Goal: Information Seeking & Learning: Learn about a topic

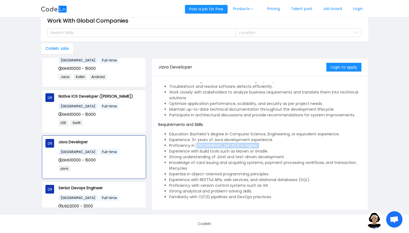
scroll to position [63, 0]
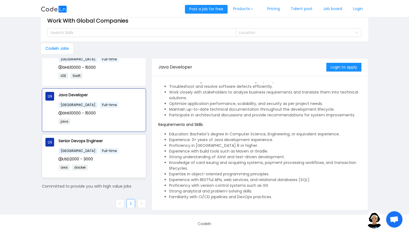
click at [108, 160] on div "USD2000 - 3000" at bounding box center [101, 159] width 84 height 6
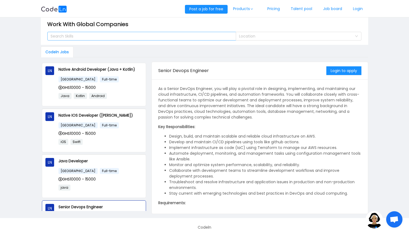
scroll to position [0, 0]
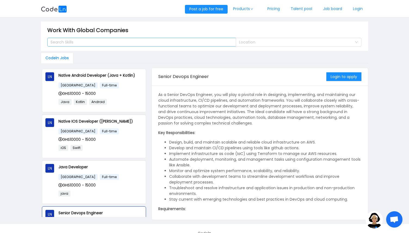
click at [99, 45] on div "Search Skills" at bounding box center [139, 42] width 181 height 8
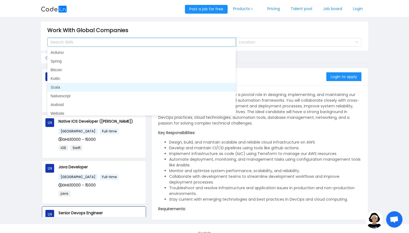
scroll to position [235, 0]
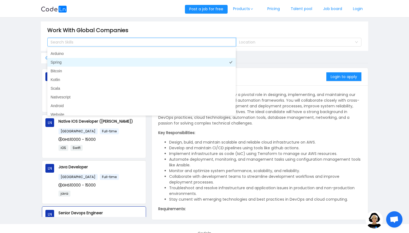
click at [109, 60] on li "Spring" at bounding box center [141, 62] width 189 height 9
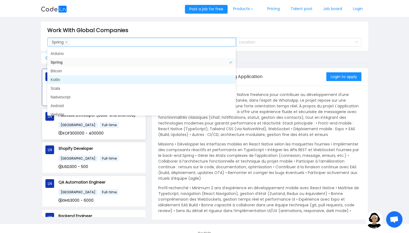
scroll to position [238, 0]
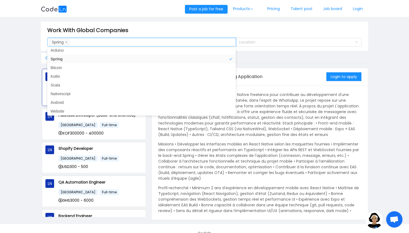
click at [24, 124] on main "Work With Global Companies Search Skills Spring Location Codeln Jobs LN React N…" at bounding box center [204, 120] width 409 height 207
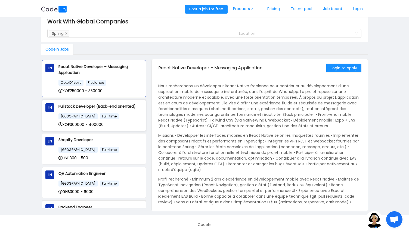
scroll to position [10, 0]
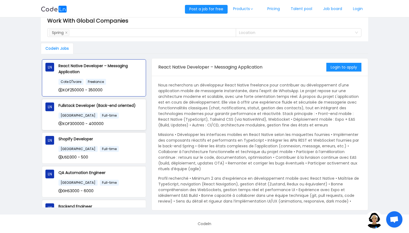
click at [126, 118] on div "France Full-time XOF300000 - 400000" at bounding box center [101, 119] width 84 height 14
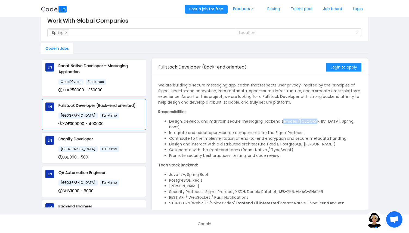
drag, startPoint x: 283, startPoint y: 123, endPoint x: 316, endPoint y: 123, distance: 32.1
click at [316, 123] on li "Design, develop, and maintain secure messaging backend services ([GEOGRAPHIC_DA…" at bounding box center [265, 124] width 192 height 11
drag, startPoint x: 186, startPoint y: 126, endPoint x: 292, endPoint y: 126, distance: 106.5
click at [292, 130] on li "Integrate and adapt open-source components like the Signal Protocol" at bounding box center [265, 133] width 192 height 6
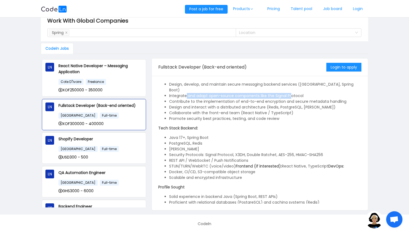
scroll to position [48, 0]
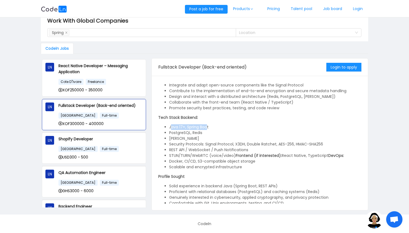
drag, startPoint x: 171, startPoint y: 122, endPoint x: 207, endPoint y: 124, distance: 35.7
click at [207, 124] on li "Java 17+, Spring Boot" at bounding box center [265, 127] width 192 height 6
drag, startPoint x: 176, startPoint y: 128, endPoint x: 212, endPoint y: 129, distance: 36.2
click at [212, 130] on li "PostgreSQL, Redis" at bounding box center [265, 133] width 192 height 6
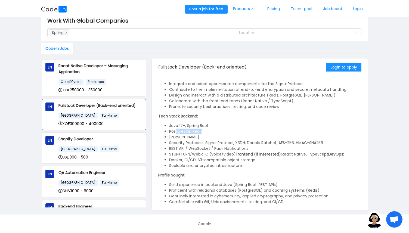
scroll to position [50, 0]
drag, startPoint x: 207, startPoint y: 137, endPoint x: 314, endPoint y: 139, distance: 106.7
click at [314, 139] on li "Security Protocols: Signal Protocol, X3DH, Double Ratchet, AES-256, HMAC-SHA256" at bounding box center [265, 142] width 192 height 6
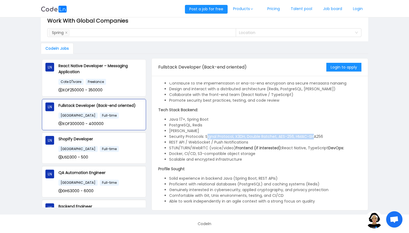
scroll to position [57, 0]
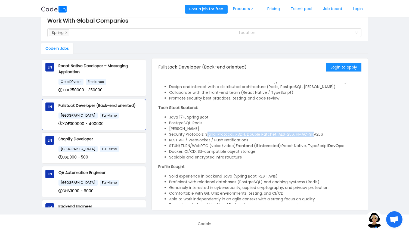
drag, startPoint x: 195, startPoint y: 138, endPoint x: 243, endPoint y: 145, distance: 48.4
click at [238, 143] on ul "Java 17+, Spring Boot PostgreSQL, Redis [PERSON_NAME] Security Protocols: Signa…" at bounding box center [259, 138] width 203 height 46
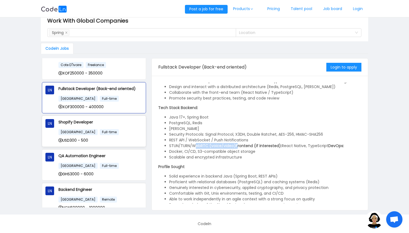
scroll to position [18, 0]
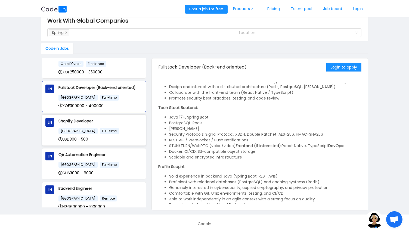
click at [108, 125] on div "Shopify Developer [GEOGRAPHIC_DATA] Full-time USD300 - 500" at bounding box center [101, 130] width 84 height 24
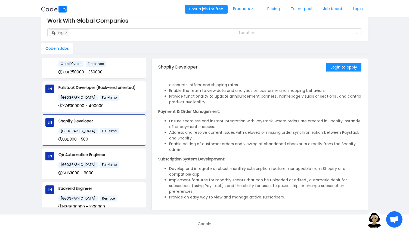
scroll to position [0, 0]
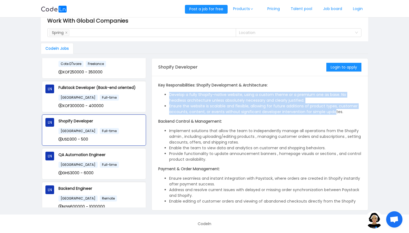
drag, startPoint x: 267, startPoint y: 92, endPoint x: 334, endPoint y: 114, distance: 70.8
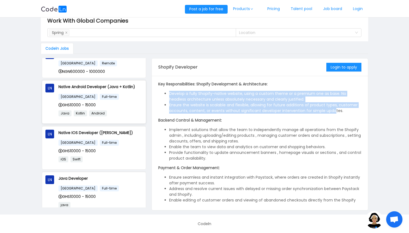
scroll to position [154, 0]
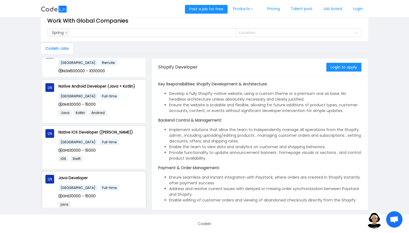
click at [125, 187] on div "[GEOGRAPHIC_DATA] Full-time" at bounding box center [101, 188] width 84 height 6
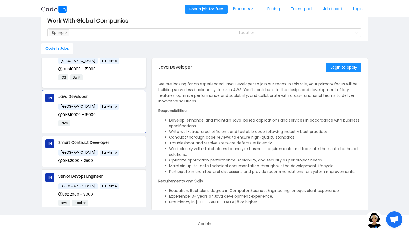
scroll to position [239, 0]
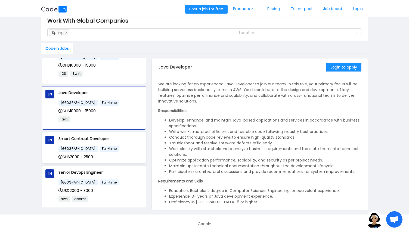
click at [112, 147] on div "[GEOGRAPHIC_DATA] Full-time" at bounding box center [101, 149] width 84 height 6
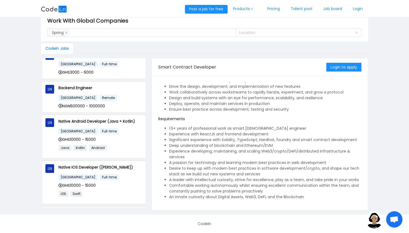
scroll to position [0, 0]
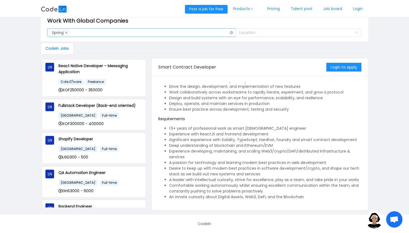
click at [67, 32] on icon "icon: close" at bounding box center [66, 32] width 3 height 3
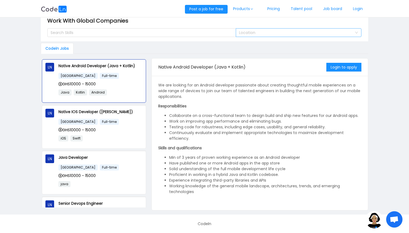
click at [315, 35] on div "Location" at bounding box center [295, 32] width 113 height 5
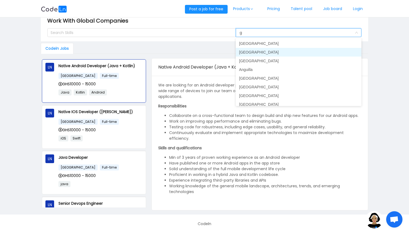
type input "gh"
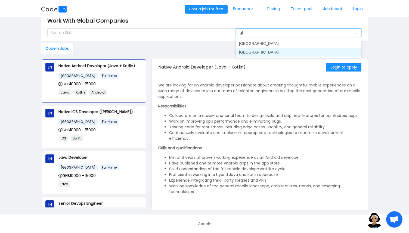
click at [298, 54] on li "[GEOGRAPHIC_DATA]" at bounding box center [299, 52] width 126 height 9
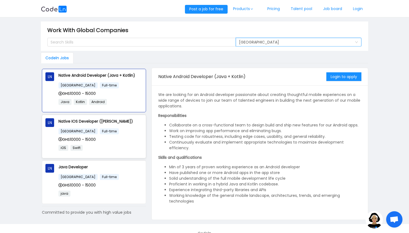
click at [94, 138] on span "GHS10000 - 15000" at bounding box center [77, 139] width 37 height 5
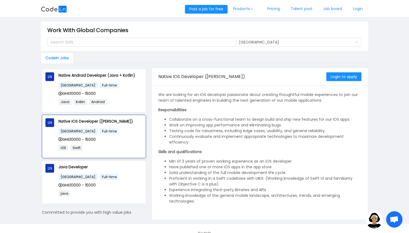
click at [117, 132] on div "[GEOGRAPHIC_DATA] Full-time" at bounding box center [101, 131] width 84 height 6
click at [102, 181] on div "[GEOGRAPHIC_DATA] Full-time GHS10000 - 15000 java" at bounding box center [101, 187] width 84 height 27
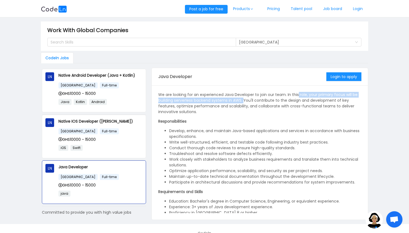
drag, startPoint x: 244, startPoint y: 99, endPoint x: 298, endPoint y: 97, distance: 53.7
click at [298, 97] on p "We are looking for an experienced Java Developer to join our team. In this role…" at bounding box center [259, 103] width 203 height 23
click at [242, 97] on p "We are looking for an experienced Java Developer to join our team. In this role…" at bounding box center [259, 103] width 203 height 23
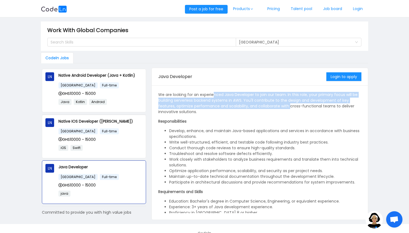
drag, startPoint x: 254, startPoint y: 94, endPoint x: 290, endPoint y: 105, distance: 37.2
click at [290, 105] on p "We are looking for an experienced Java Developer to join our team. In this role…" at bounding box center [259, 103] width 203 height 23
click at [230, 102] on p "We are looking for an experienced Java Developer to join our team. In this role…" at bounding box center [259, 103] width 203 height 23
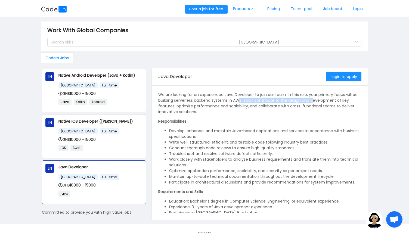
drag, startPoint x: 239, startPoint y: 99, endPoint x: 313, endPoint y: 102, distance: 73.6
click at [313, 102] on p "We are looking for an experienced Java Developer to join our team. In this role…" at bounding box center [259, 103] width 203 height 23
drag, startPoint x: 181, startPoint y: 107, endPoint x: 287, endPoint y: 107, distance: 105.9
click at [274, 107] on p "We are looking for an experienced Java Developer to join our team. In this role…" at bounding box center [259, 103] width 203 height 23
drag, startPoint x: 296, startPoint y: 107, endPoint x: 314, endPoint y: 107, distance: 18.2
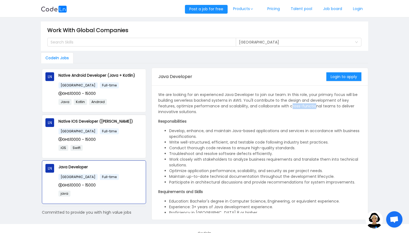
click at [314, 107] on p "We are looking for an experienced Java Developer to join our team. In this role…" at bounding box center [259, 103] width 203 height 23
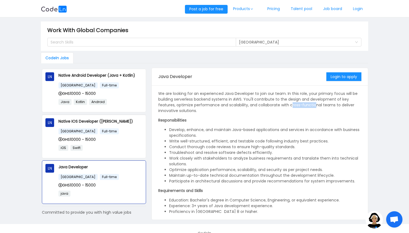
scroll to position [2, 0]
drag, startPoint x: 278, startPoint y: 125, endPoint x: 320, endPoint y: 126, distance: 42.2
click at [320, 126] on div "We are looking for an experienced Java Developer to join our team. In this role…" at bounding box center [259, 177] width 203 height 175
drag, startPoint x: 279, startPoint y: 129, endPoint x: 319, endPoint y: 129, distance: 39.2
click at [319, 129] on li "Develop, enhance, and maintain Java-based applications and services in accordan…" at bounding box center [265, 131] width 192 height 11
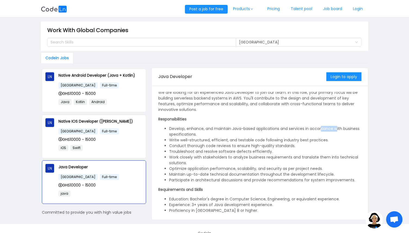
drag, startPoint x: 330, startPoint y: 129, endPoint x: 339, endPoint y: 129, distance: 8.7
click at [339, 129] on li "Develop, enhance, and maintain Java-based applications and services in accordan…" at bounding box center [265, 131] width 192 height 11
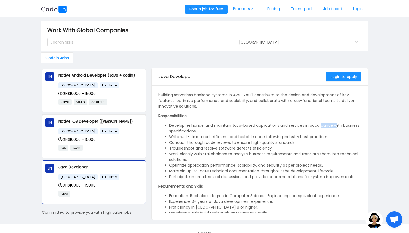
scroll to position [7, 0]
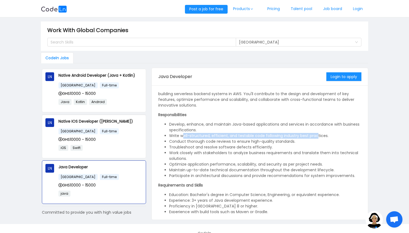
drag, startPoint x: 184, startPoint y: 135, endPoint x: 317, endPoint y: 136, distance: 132.9
click at [317, 136] on li "Write well-structured, efficient, and testable code following industry best pra…" at bounding box center [265, 136] width 192 height 6
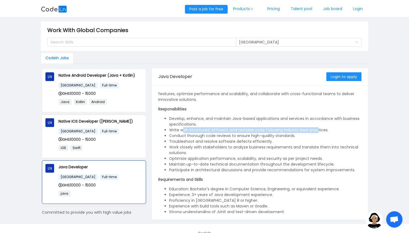
scroll to position [13, 0]
drag, startPoint x: 195, startPoint y: 136, endPoint x: 285, endPoint y: 136, distance: 89.0
click at [285, 136] on li "Conduct thorough code reviews to ensure high-quality standards." at bounding box center [265, 136] width 192 height 6
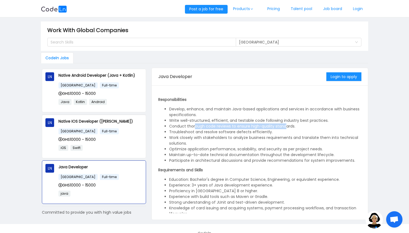
scroll to position [22, 0]
drag, startPoint x: 196, startPoint y: 134, endPoint x: 267, endPoint y: 133, distance: 71.1
click at [267, 133] on li "Troubleshoot and resolve software defects efficiently." at bounding box center [265, 132] width 192 height 6
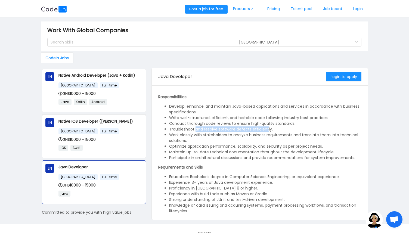
scroll to position [26, 0]
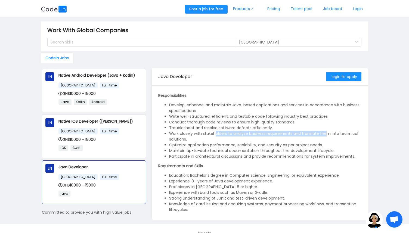
drag, startPoint x: 215, startPoint y: 133, endPoint x: 325, endPoint y: 132, distance: 110.8
click at [325, 132] on li "Work closely with stakeholders to analyze business requirements and translate t…" at bounding box center [265, 136] width 192 height 11
drag, startPoint x: 210, startPoint y: 145, endPoint x: 257, endPoint y: 145, distance: 47.4
click at [256, 145] on li "Optimize application performance, scalability, and security as per project need…" at bounding box center [265, 145] width 192 height 6
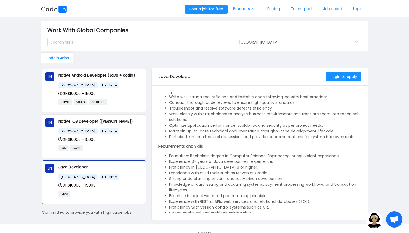
scroll to position [46, 0]
drag, startPoint x: 205, startPoint y: 160, endPoint x: 251, endPoint y: 159, distance: 45.5
click at [264, 159] on li "Experience: 3+ years of Java development experience." at bounding box center [265, 162] width 192 height 6
drag, startPoint x: 226, startPoint y: 163, endPoint x: 268, endPoint y: 160, distance: 42.5
click at [268, 160] on li "Experience: 3+ years of Java development experience." at bounding box center [265, 162] width 192 height 6
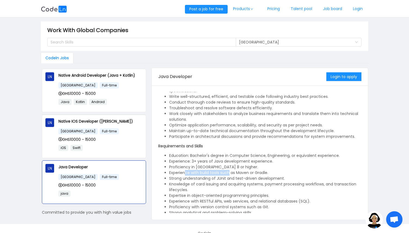
drag, startPoint x: 185, startPoint y: 174, endPoint x: 229, endPoint y: 173, distance: 44.7
click at [229, 173] on li "Experience with build tools such as Maven or Gradle." at bounding box center [265, 173] width 192 height 6
click at [248, 172] on li "Experience with build tools such as Maven or Gradle." at bounding box center [265, 173] width 192 height 6
drag, startPoint x: 200, startPoint y: 173, endPoint x: 263, endPoint y: 171, distance: 63.2
click at [263, 171] on li "Experience with build tools such as Maven or Gradle." at bounding box center [265, 173] width 192 height 6
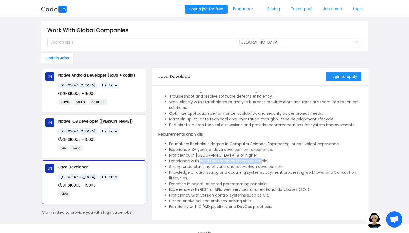
scroll to position [58, 0]
drag, startPoint x: 201, startPoint y: 169, endPoint x: 242, endPoint y: 168, distance: 40.6
click at [242, 168] on ul "Education: Bachelor's degree in Computer Science, Engineering, or equivalent ex…" at bounding box center [259, 175] width 203 height 69
click at [242, 168] on li "Strong understanding of JUnit and test-driven development." at bounding box center [265, 167] width 192 height 6
drag, startPoint x: 242, startPoint y: 168, endPoint x: 267, endPoint y: 167, distance: 25.6
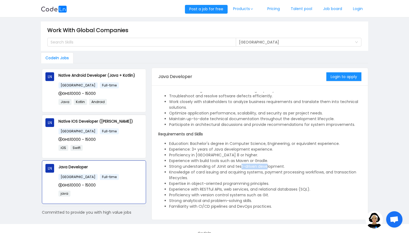
click at [267, 167] on li "Strong understanding of JUnit and test-driven development." at bounding box center [265, 167] width 192 height 6
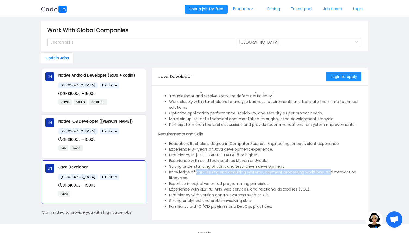
drag, startPoint x: 197, startPoint y: 173, endPoint x: 331, endPoint y: 170, distance: 134.0
click at [331, 170] on li "Knowledge of card issuing and acquiring systems, payment processing workflows, …" at bounding box center [265, 175] width 192 height 11
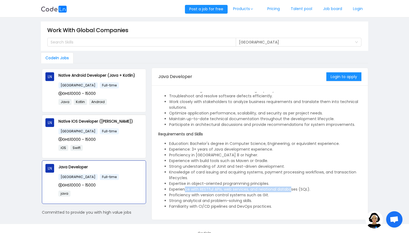
drag, startPoint x: 187, startPoint y: 188, endPoint x: 291, endPoint y: 190, distance: 104.0
click at [291, 190] on li "Experience with RESTful APIs, web services, and relational databases (SQL)." at bounding box center [265, 190] width 192 height 6
drag, startPoint x: 196, startPoint y: 195, endPoint x: 255, endPoint y: 196, distance: 58.3
click at [255, 196] on li "Proficiency with version control systems such as Git." at bounding box center [265, 195] width 192 height 6
drag, startPoint x: 210, startPoint y: 200, endPoint x: 245, endPoint y: 200, distance: 35.1
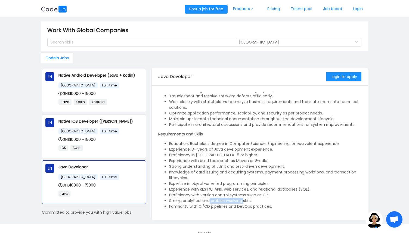
click at [244, 200] on li "Strong analytical and problem-solving skills." at bounding box center [265, 201] width 192 height 6
click at [254, 205] on li "Familiarity with CI/CD pipelines and DevOps practices." at bounding box center [265, 207] width 192 height 6
drag, startPoint x: 222, startPoint y: 181, endPoint x: 272, endPoint y: 183, distance: 49.3
click at [272, 183] on li "Expertise in object-oriented programming principles." at bounding box center [265, 184] width 192 height 6
drag, startPoint x: 231, startPoint y: 166, endPoint x: 256, endPoint y: 166, distance: 25.3
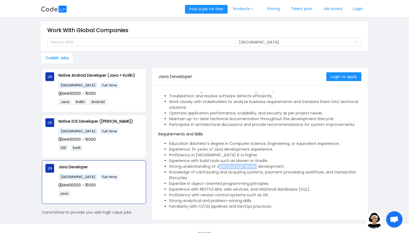
click at [256, 166] on li "Strong understanding of JUnit and test-driven development." at bounding box center [265, 167] width 192 height 6
drag, startPoint x: 203, startPoint y: 161, endPoint x: 237, endPoint y: 160, distance: 34.0
click at [237, 160] on li "Experience with build tools such as Maven or Gradle." at bounding box center [265, 161] width 192 height 6
drag, startPoint x: 239, startPoint y: 160, endPoint x: 256, endPoint y: 160, distance: 17.2
click at [256, 160] on li "Experience with build tools such as Maven or Gradle." at bounding box center [265, 161] width 192 height 6
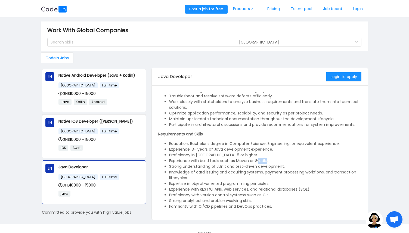
drag, startPoint x: 257, startPoint y: 161, endPoint x: 267, endPoint y: 161, distance: 9.5
click at [267, 161] on li "Experience with build tools such as Maven or Gradle." at bounding box center [265, 161] width 192 height 6
